Goal: Download file/media

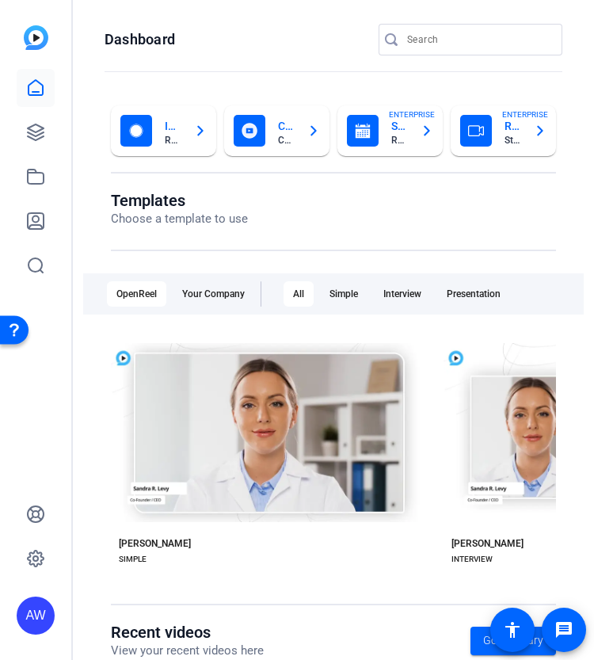
click at [44, 91] on icon at bounding box center [35, 87] width 19 height 19
click at [38, 118] on link at bounding box center [36, 132] width 38 height 38
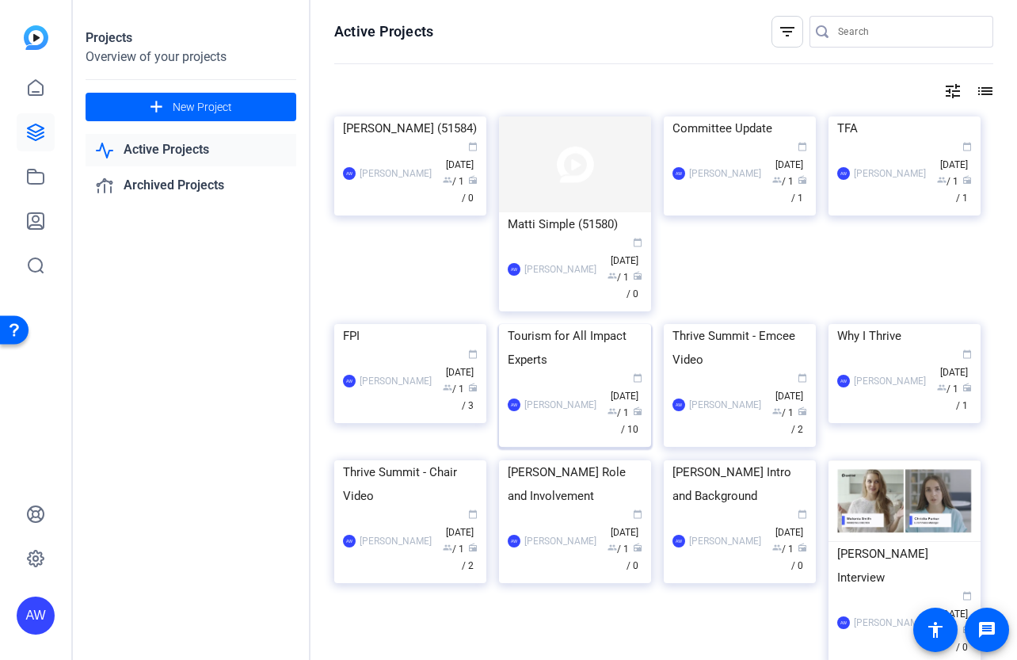
click at [585, 372] on div "Tourism for All Impact Experts" at bounding box center [575, 348] width 135 height 48
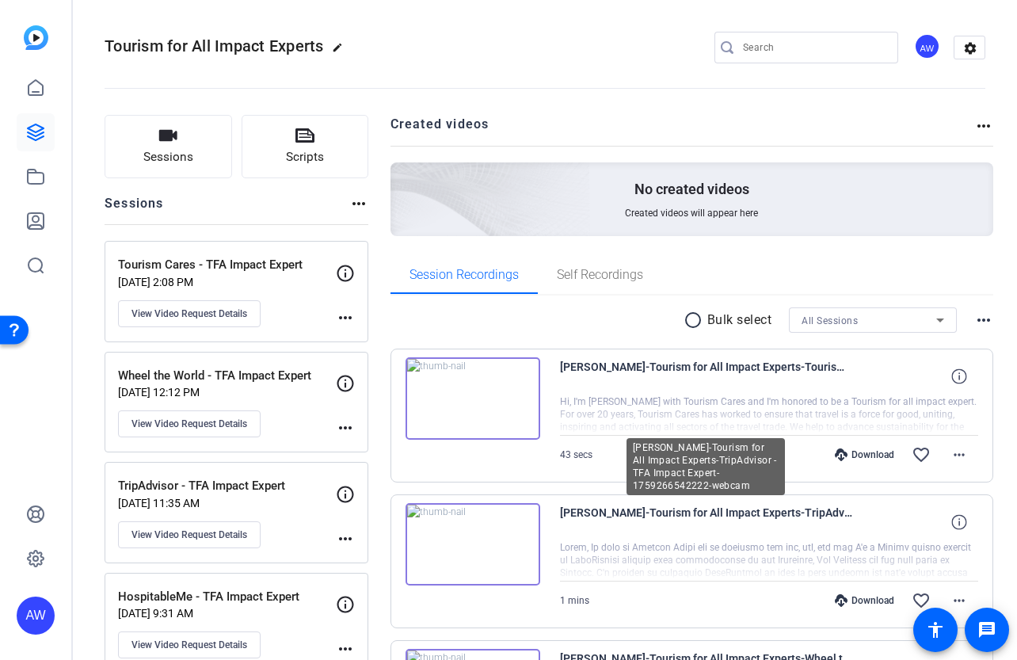
scroll to position [134, 0]
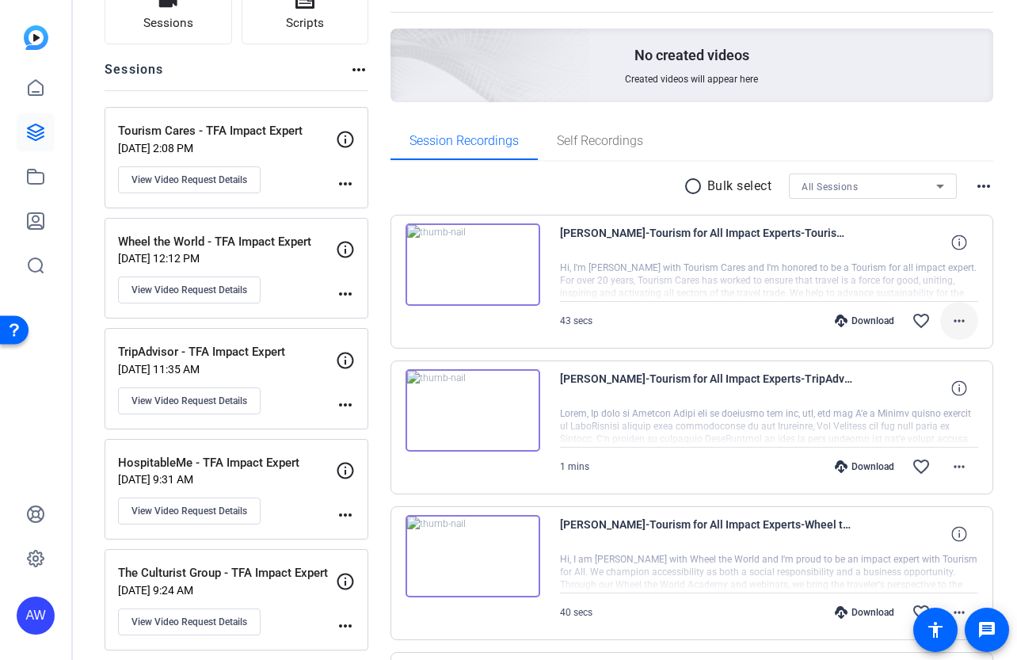
click at [593, 322] on mat-icon "more_horiz" at bounding box center [959, 320] width 19 height 19
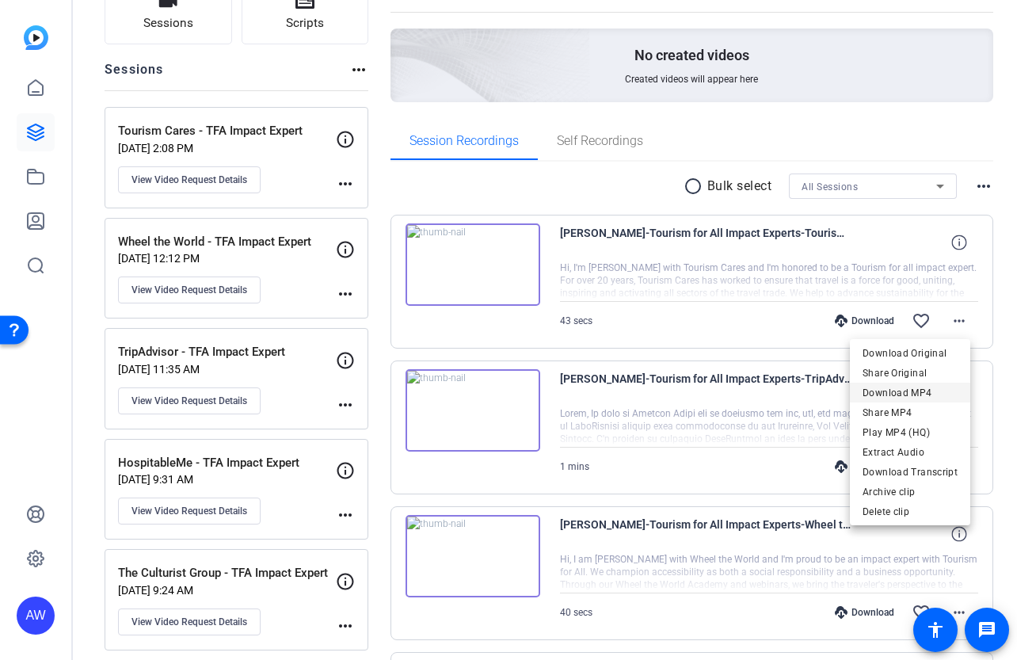
click at [593, 387] on span "Download MP4" at bounding box center [910, 392] width 95 height 19
